Goal: Navigation & Orientation: Find specific page/section

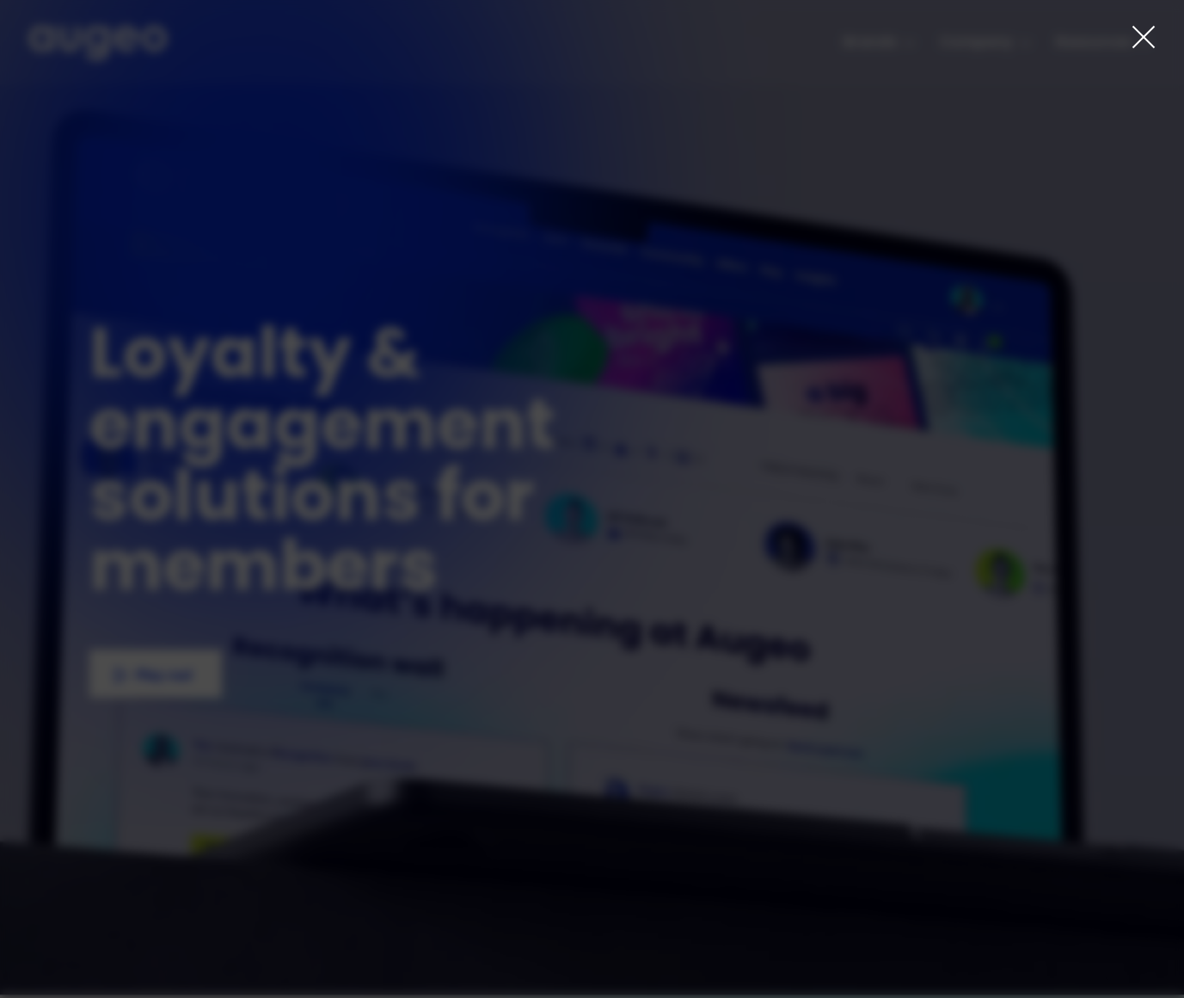
scroll to position [4, 0]
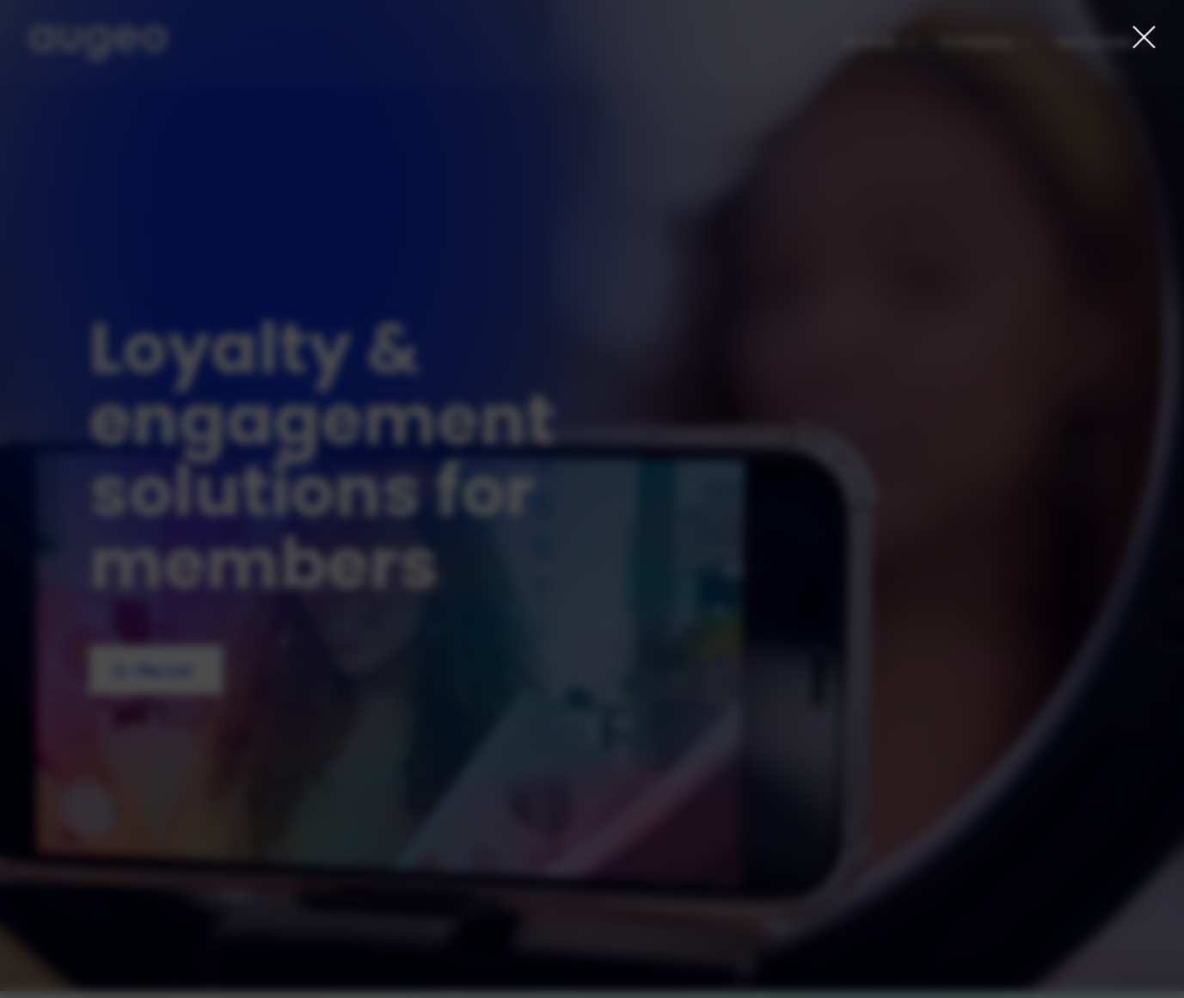
click at [1145, 37] on icon at bounding box center [1143, 37] width 21 height 21
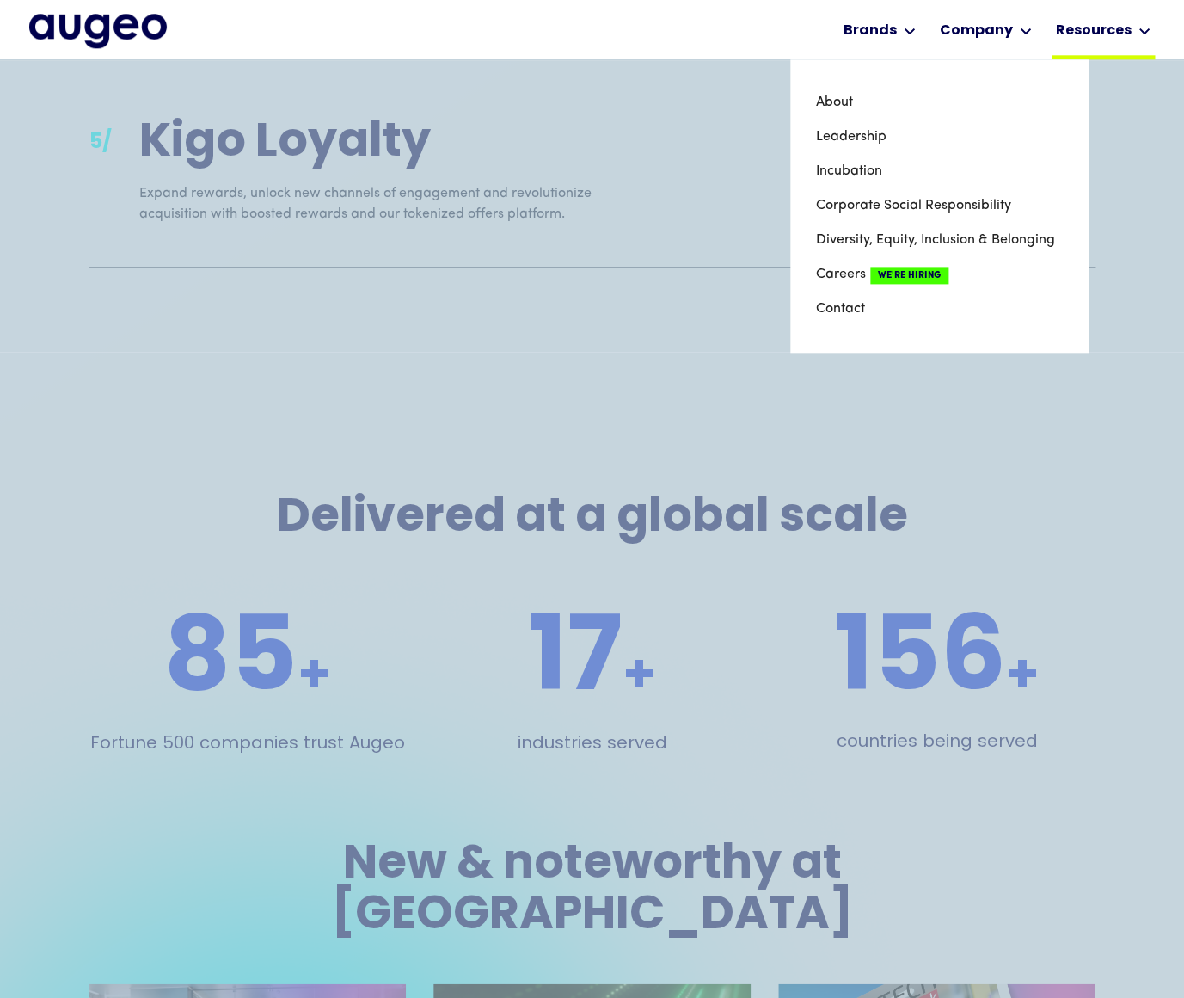
scroll to position [3044, 0]
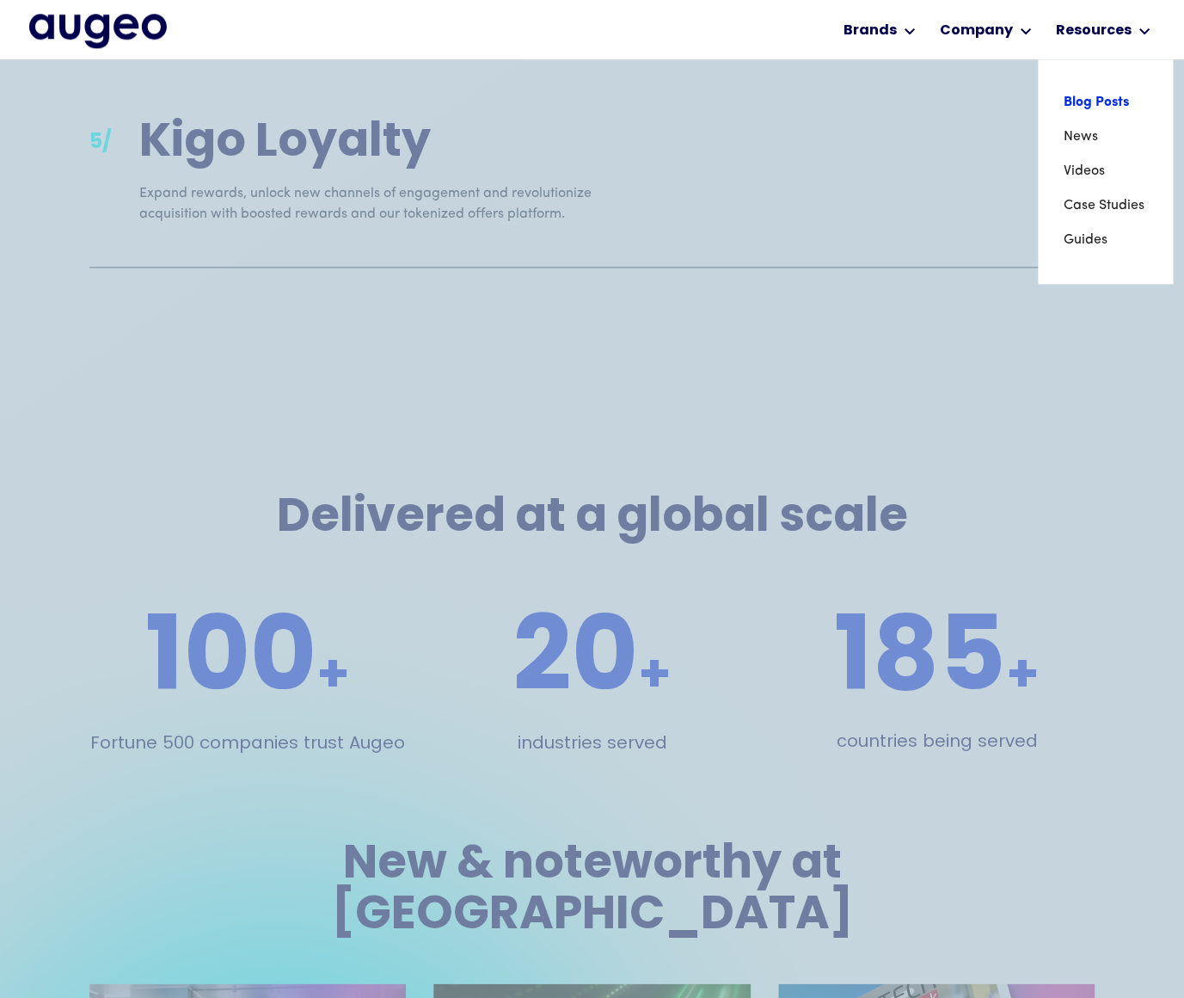
click at [1084, 114] on link "Blog Posts" at bounding box center [1105, 102] width 83 height 34
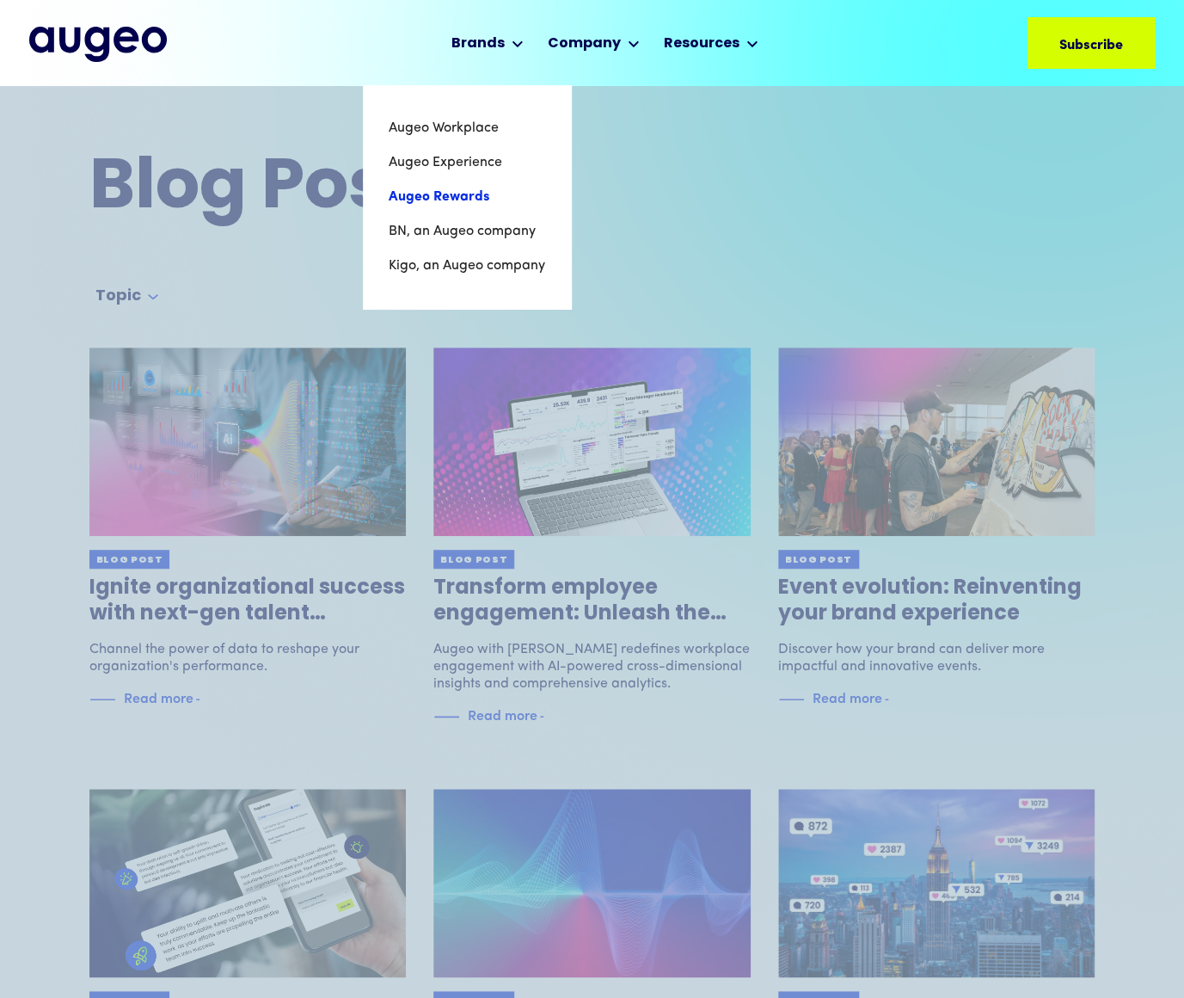
click at [455, 191] on link "Augeo Rewards" at bounding box center [467, 197] width 157 height 34
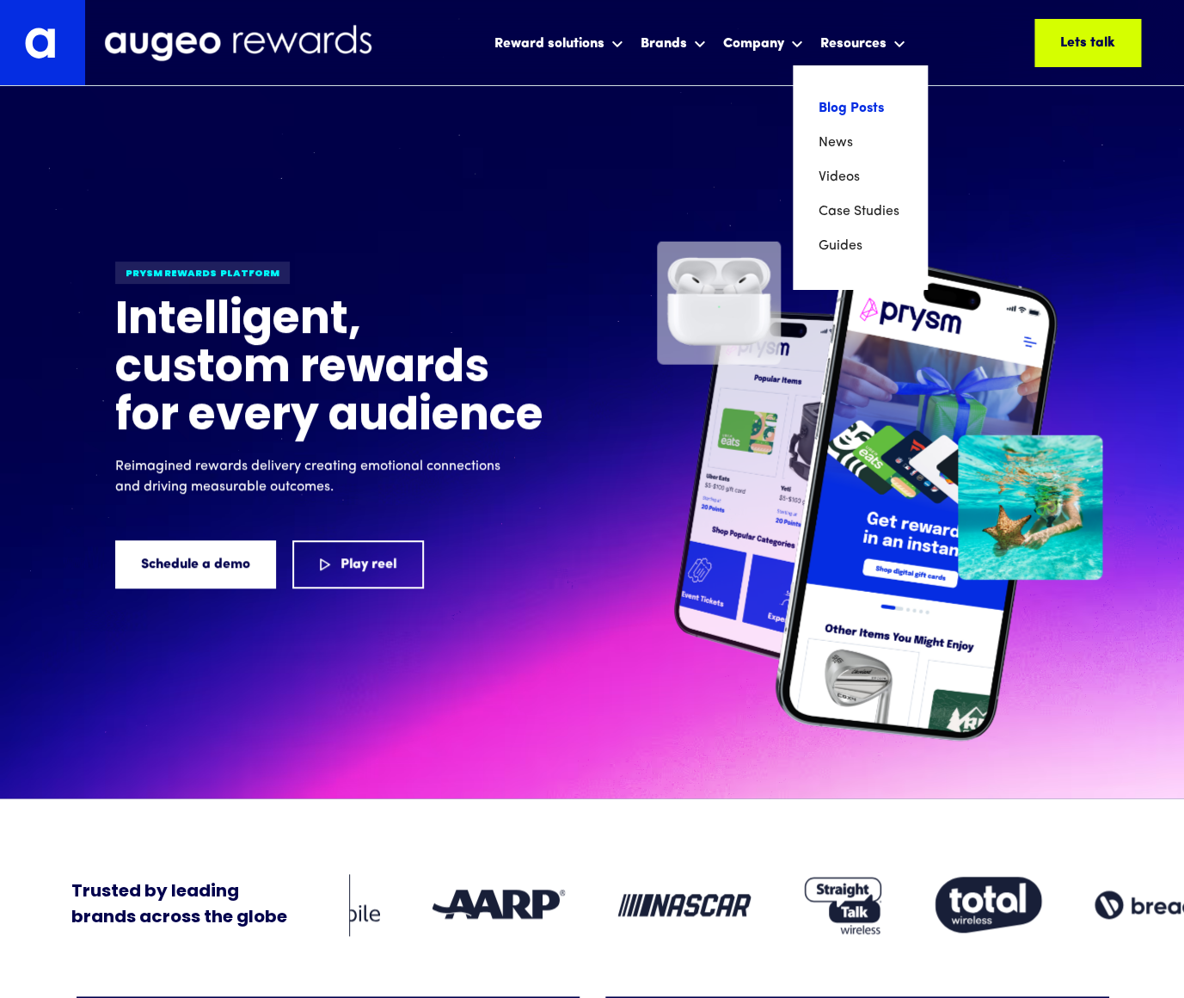
click at [844, 102] on link "Blog Posts" at bounding box center [860, 108] width 83 height 34
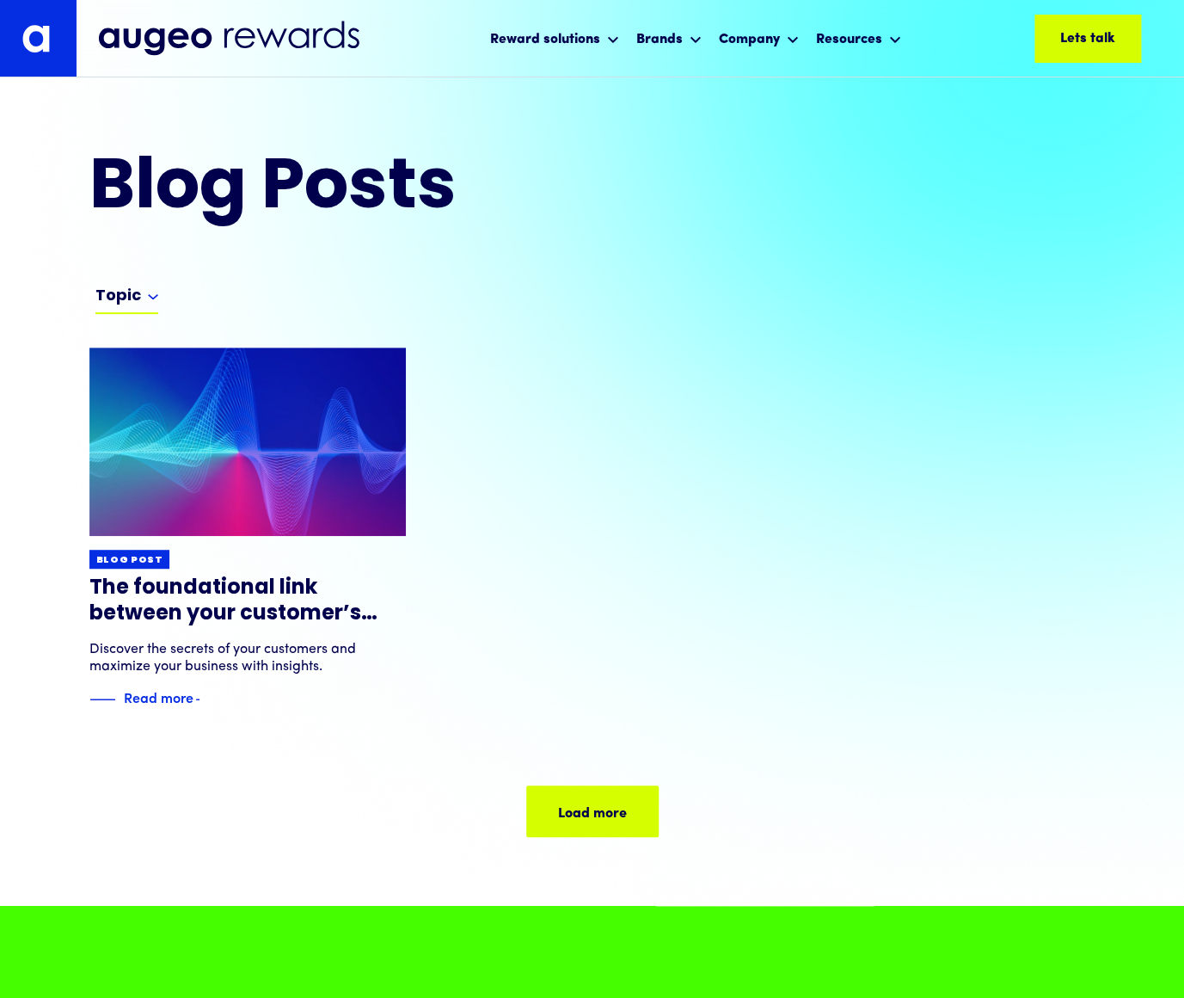
click at [132, 298] on div "Topic" at bounding box center [118, 296] width 46 height 21
